Goal: Navigation & Orientation: Find specific page/section

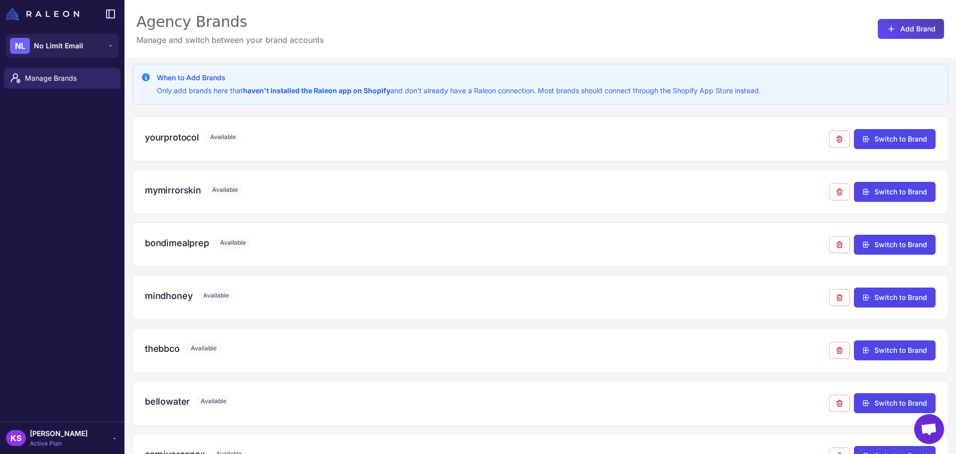
scroll to position [723, 0]
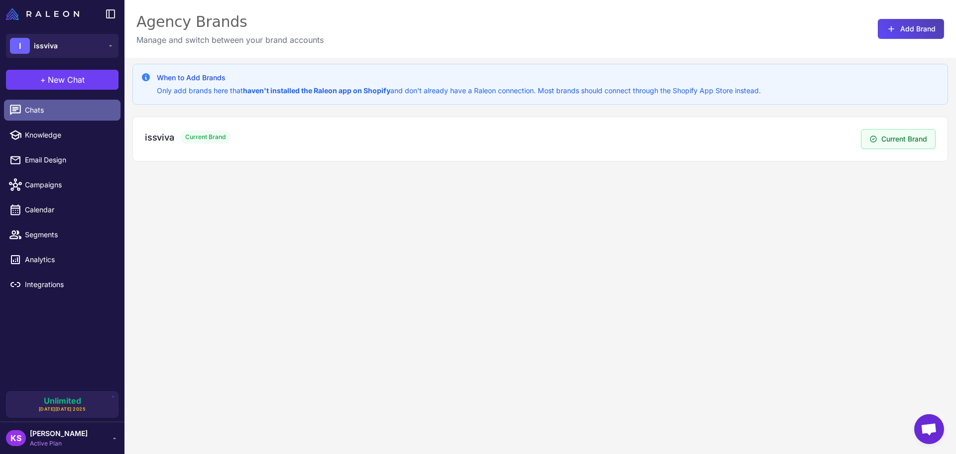
click at [57, 116] on link "Chats" at bounding box center [62, 110] width 117 height 21
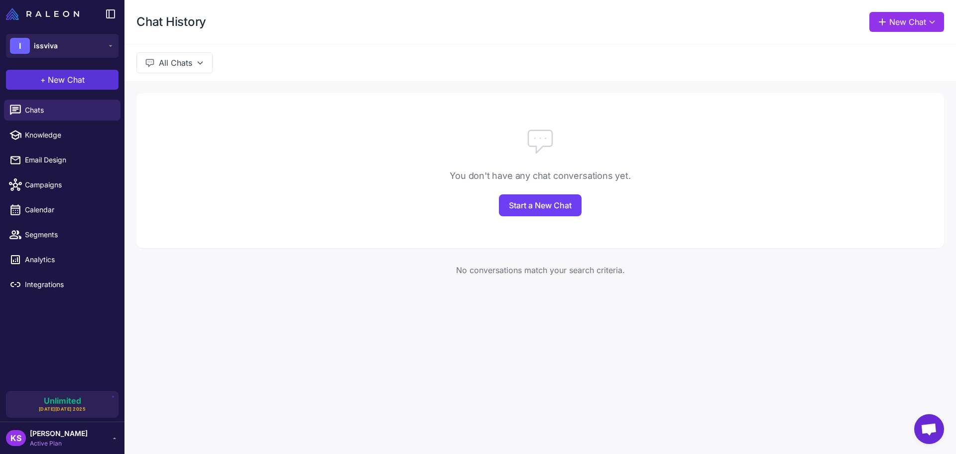
click at [59, 83] on span "New Chat" at bounding box center [66, 80] width 37 height 12
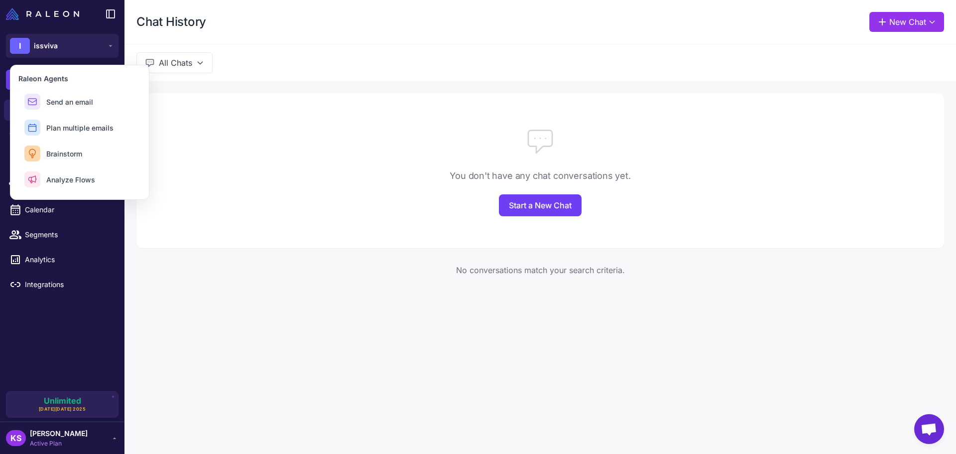
click at [242, 141] on div at bounding box center [540, 141] width 808 height 32
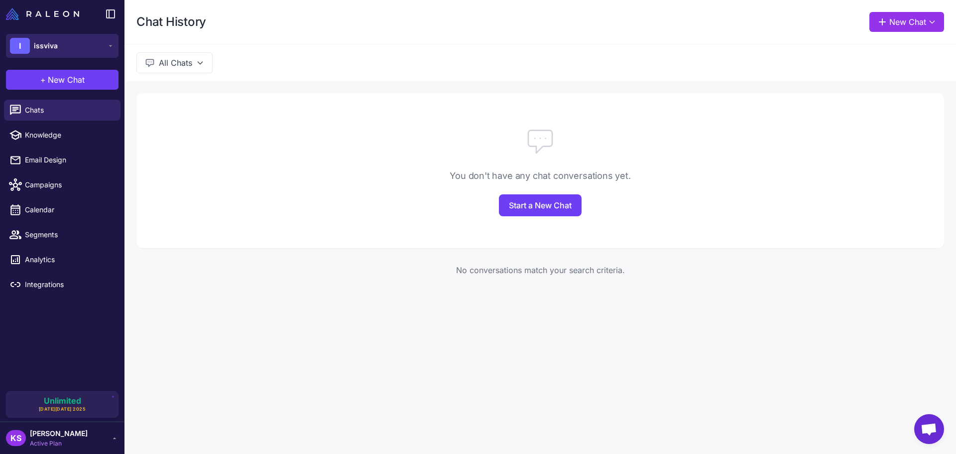
click at [60, 42] on button "I issviva" at bounding box center [62, 46] width 113 height 24
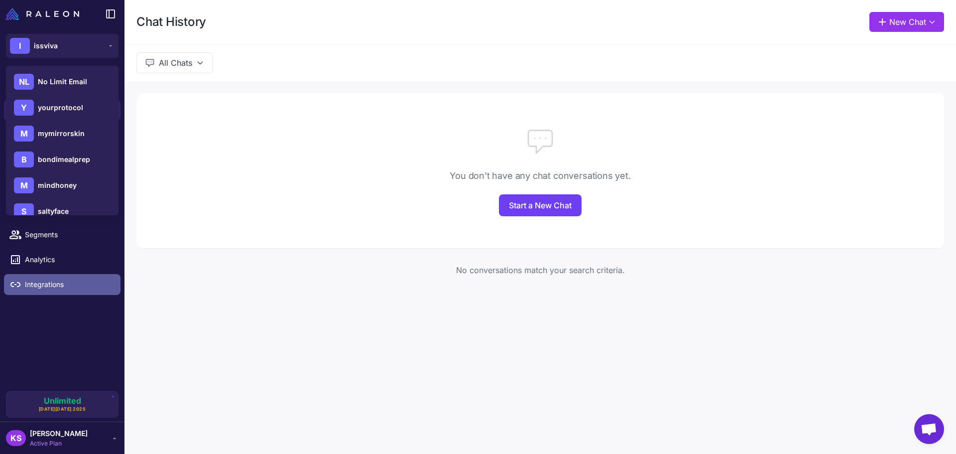
drag, startPoint x: 113, startPoint y: 283, endPoint x: 84, endPoint y: 120, distance: 165.4
click at [112, 281] on link "Integrations" at bounding box center [62, 284] width 117 height 21
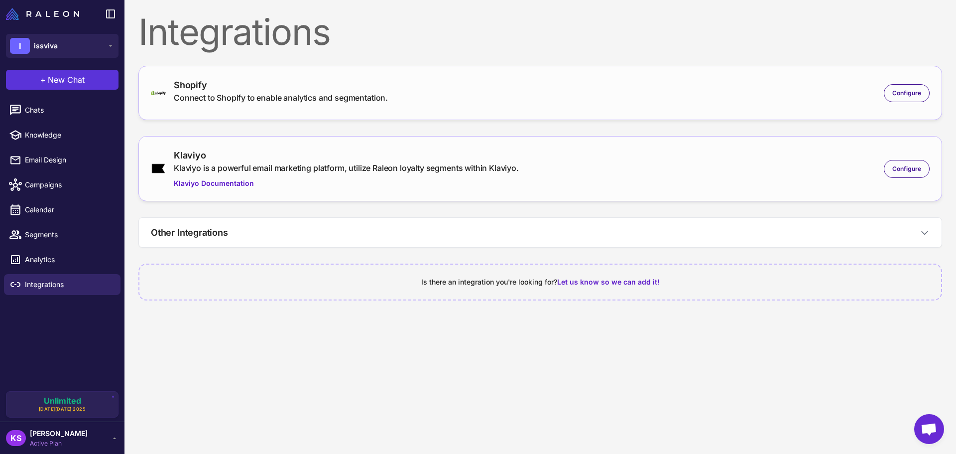
click at [74, 82] on span "New Chat" at bounding box center [66, 80] width 37 height 12
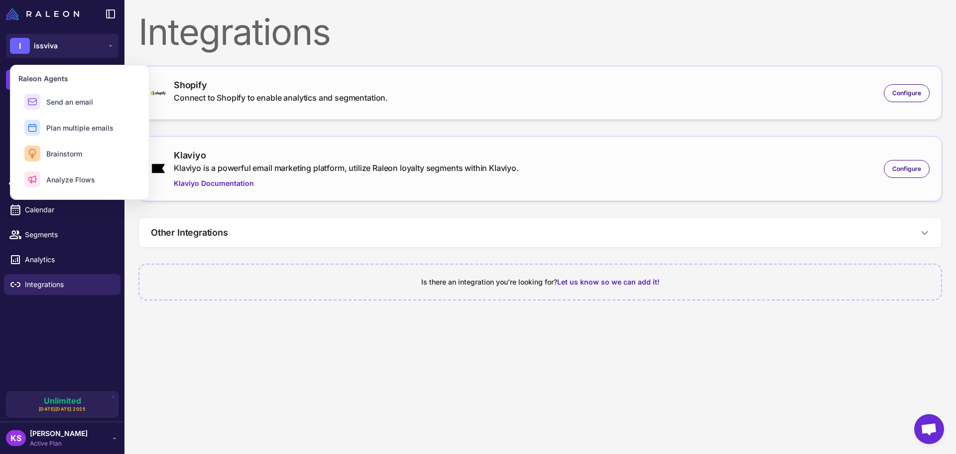
click at [60, 319] on div "Chats Knowledge Email Design Campaigns Calendar Segments Analytics Integrations" at bounding box center [62, 243] width 125 height 295
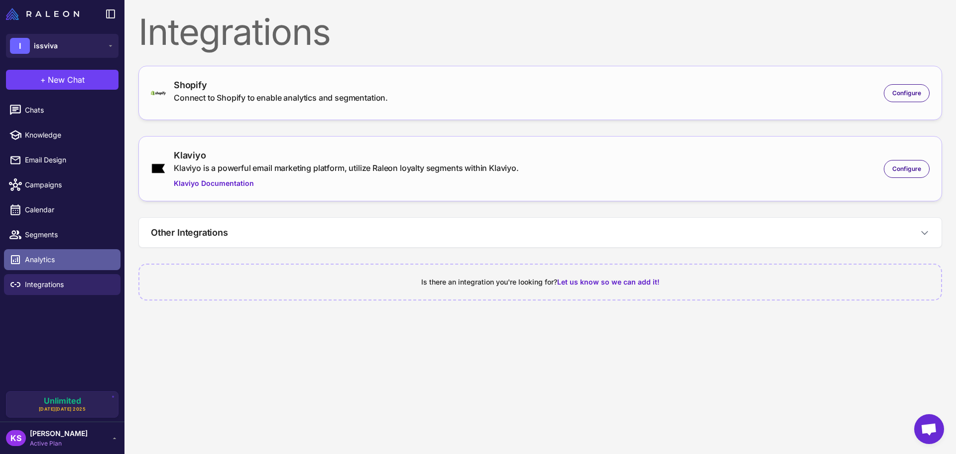
click at [57, 254] on span "Analytics" at bounding box center [69, 259] width 88 height 11
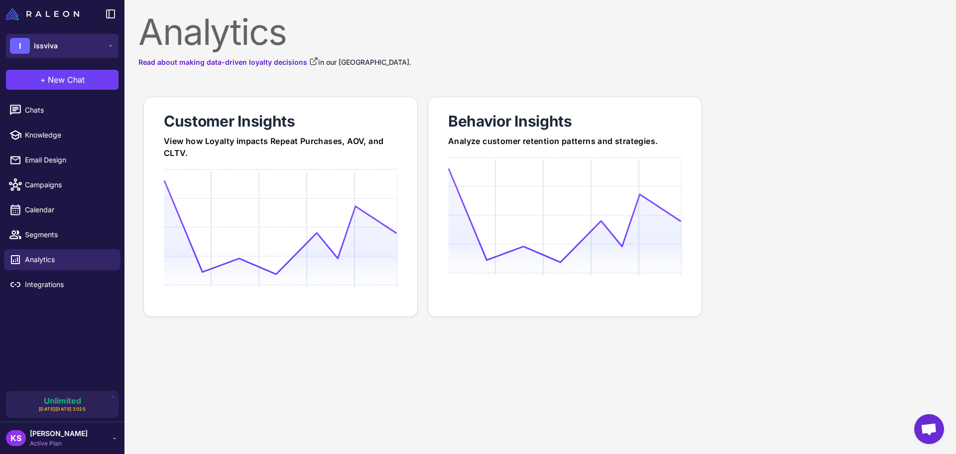
click at [70, 44] on button "I issviva" at bounding box center [62, 46] width 113 height 24
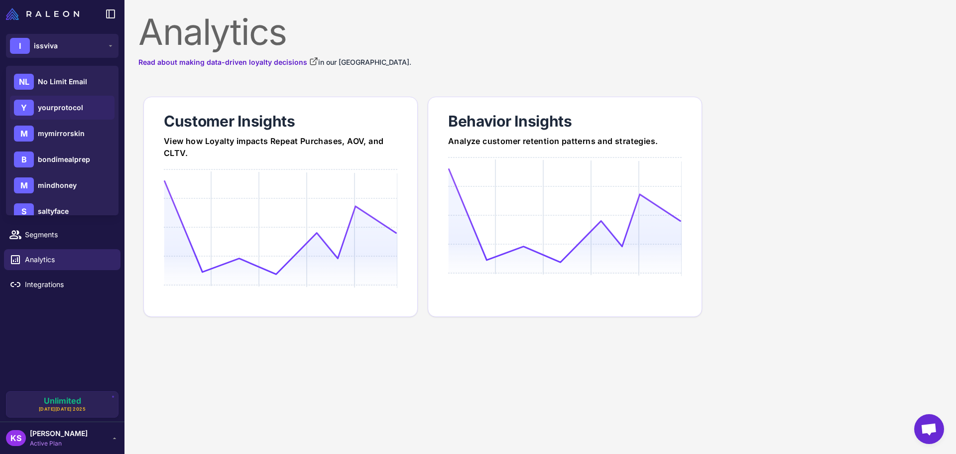
click at [67, 105] on span "yourprotocol" at bounding box center [60, 107] width 45 height 11
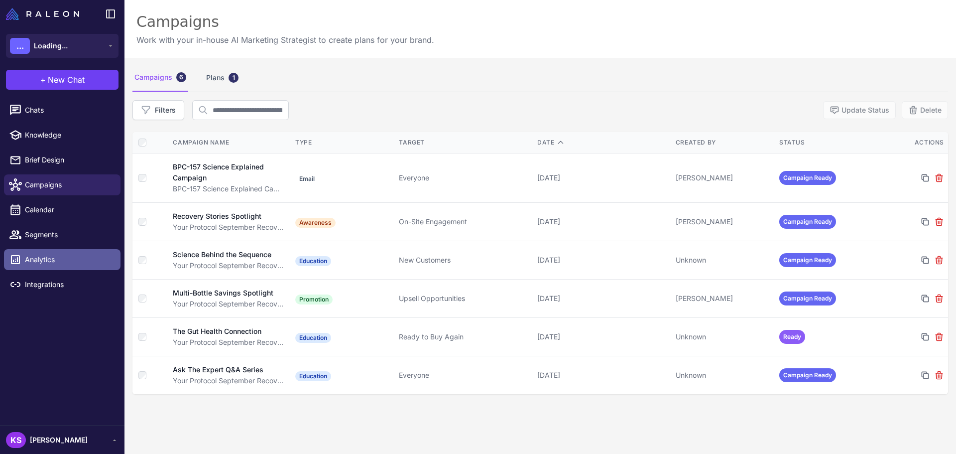
click at [59, 255] on span "Analytics" at bounding box center [69, 259] width 88 height 11
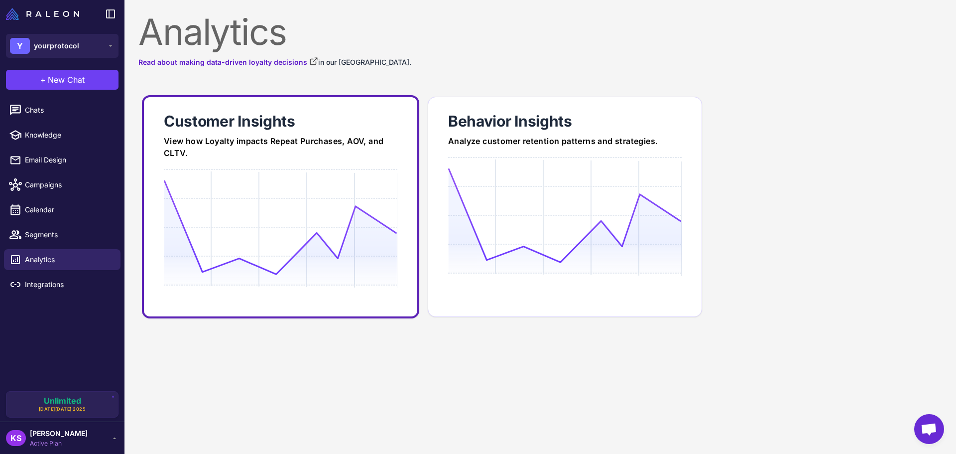
click at [275, 124] on div "Customer Insights" at bounding box center [281, 121] width 234 height 20
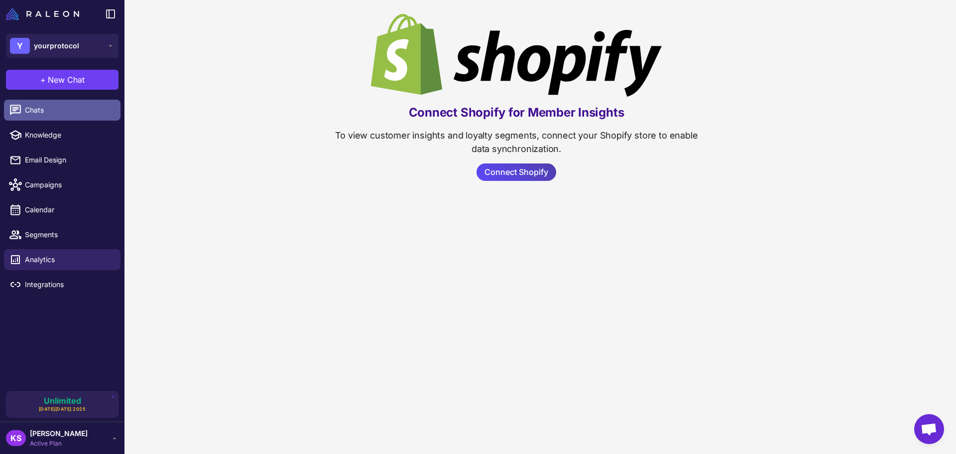
click at [64, 113] on span "Chats" at bounding box center [69, 110] width 88 height 11
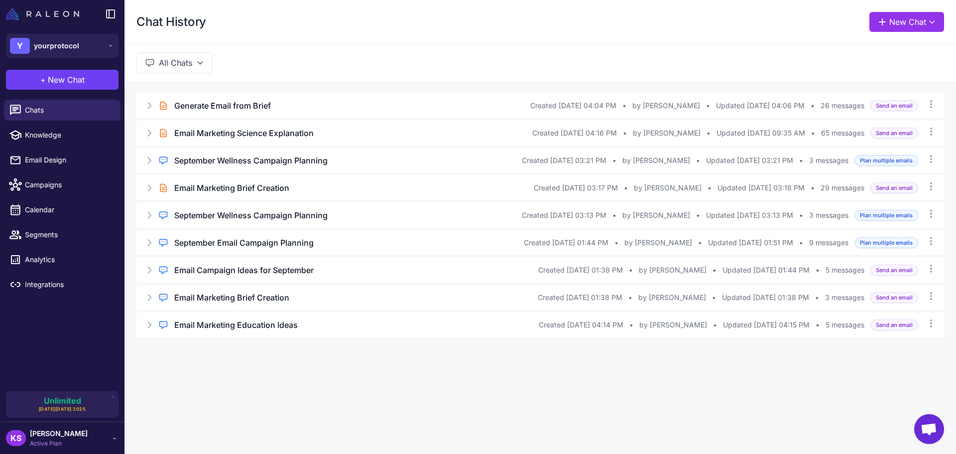
click at [24, 11] on img at bounding box center [42, 14] width 73 height 12
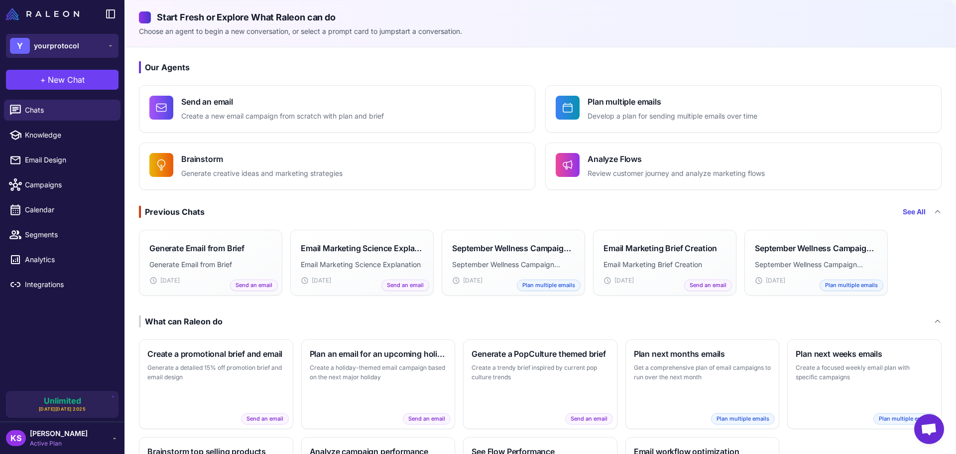
click at [89, 53] on button "Y yourprotocol" at bounding box center [62, 46] width 113 height 24
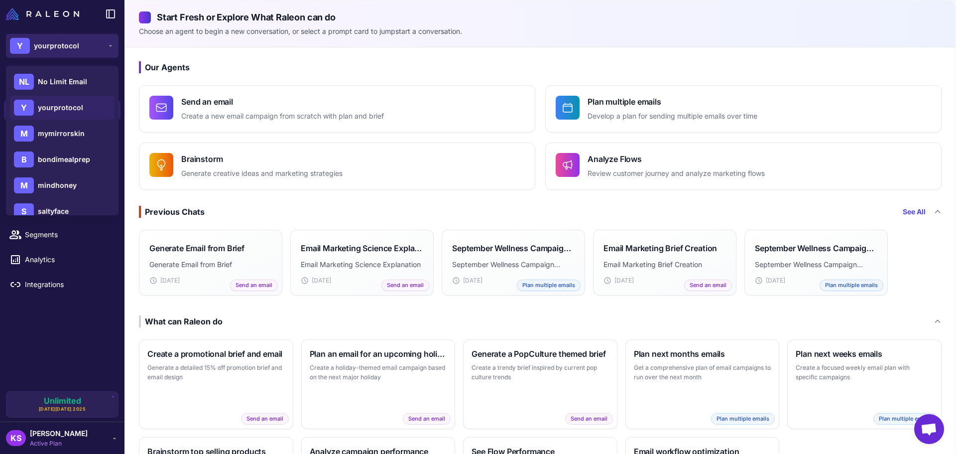
click at [55, 43] on span "yourprotocol" at bounding box center [56, 45] width 45 height 11
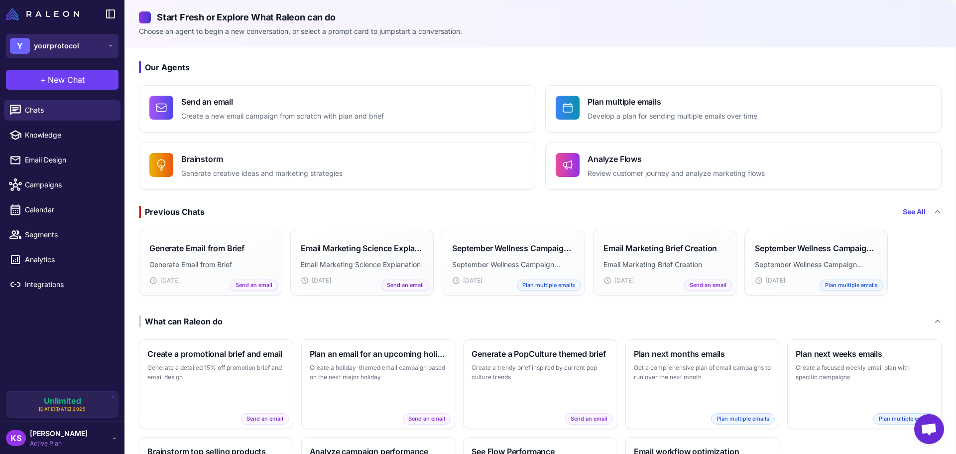
click at [55, 52] on div "Y yourprotocol" at bounding box center [44, 46] width 69 height 16
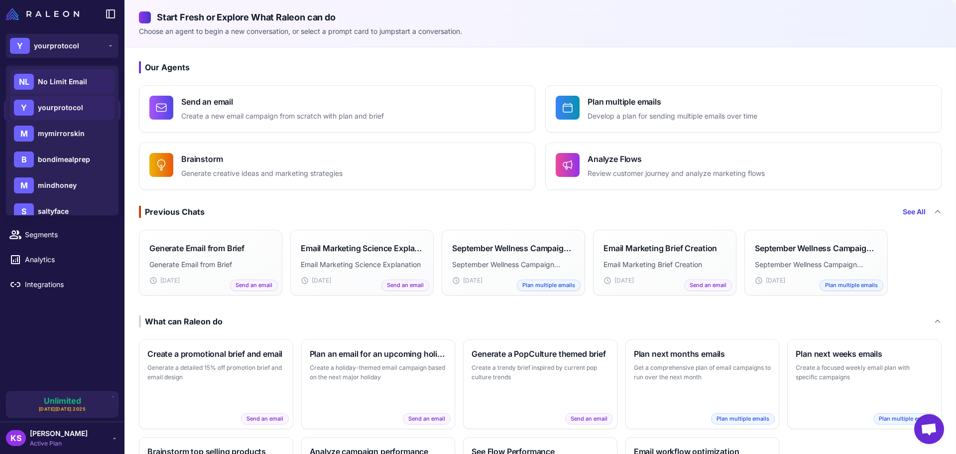
click at [50, 74] on div "NL No Limit Email" at bounding box center [62, 82] width 105 height 24
